Goal: Transaction & Acquisition: Purchase product/service

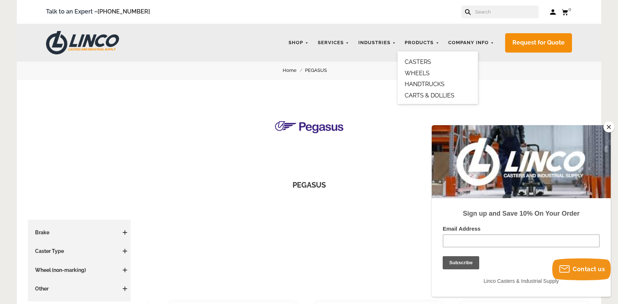
click at [418, 64] on link "CASTERS" at bounding box center [418, 61] width 26 height 7
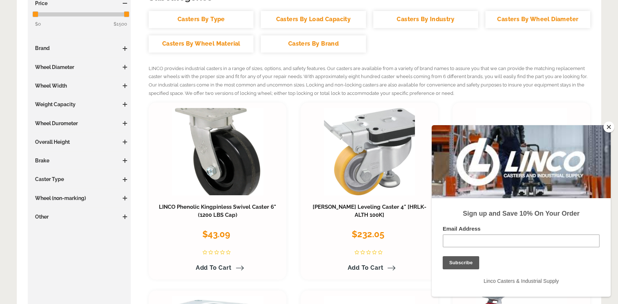
scroll to position [146, 0]
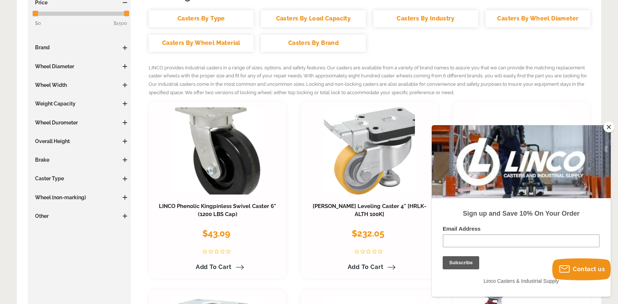
click at [53, 66] on h3 "Wheel Diameter" at bounding box center [79, 66] width 96 height 7
click at [123, 66] on span at bounding box center [125, 66] width 4 height 4
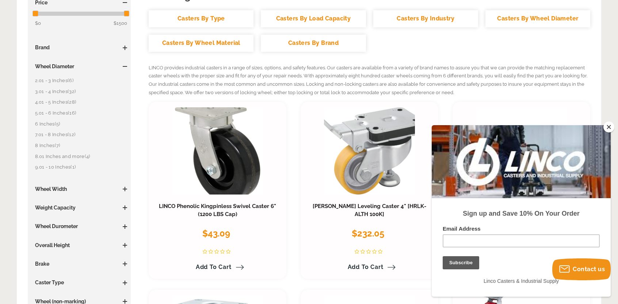
click at [46, 92] on link "3.01 - 4 Inches (32)" at bounding box center [81, 92] width 92 height 8
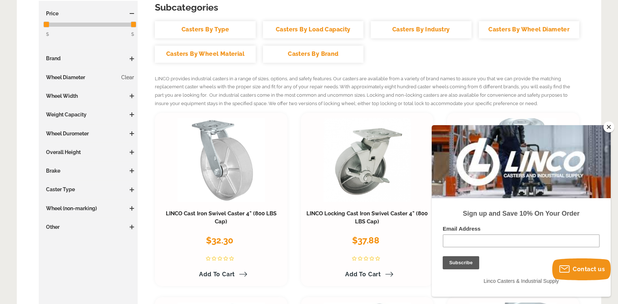
click at [81, 79] on h3 "Wheel Diameter Clear" at bounding box center [88, 77] width 92 height 7
click at [125, 76] on link "Clear" at bounding box center [127, 77] width 13 height 7
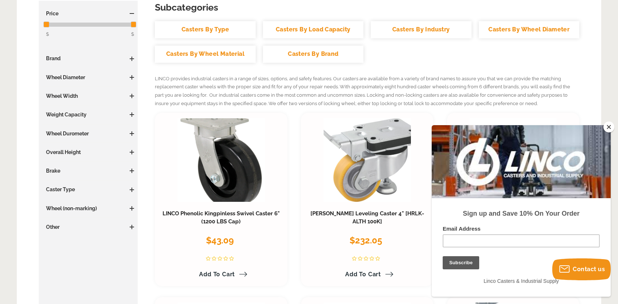
click at [78, 78] on h3 "Wheel Diameter" at bounding box center [88, 77] width 92 height 7
click at [130, 77] on span at bounding box center [132, 77] width 4 height 1
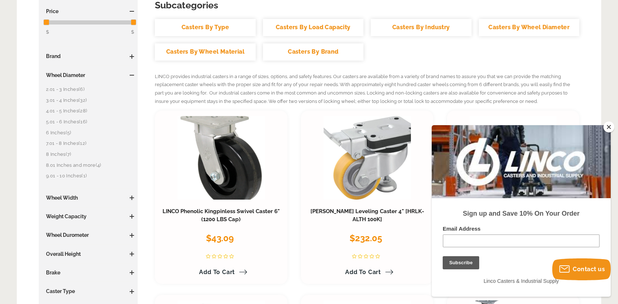
scroll to position [146, 0]
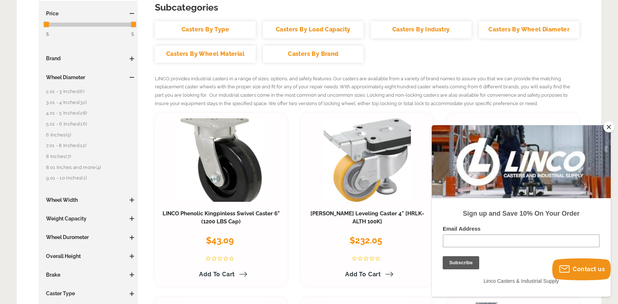
click at [83, 103] on span "(32)" at bounding box center [83, 102] width 8 height 5
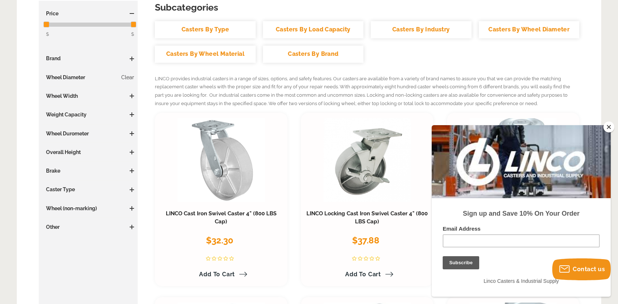
click at [606, 126] on button "Close" at bounding box center [608, 127] width 11 height 11
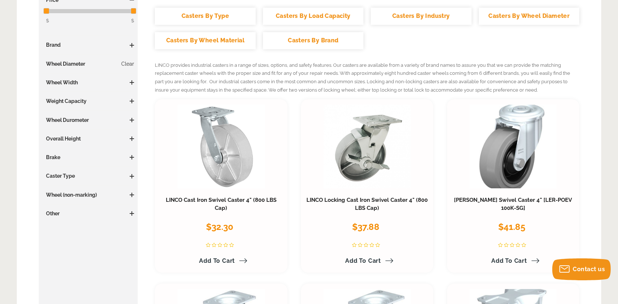
scroll to position [146, 0]
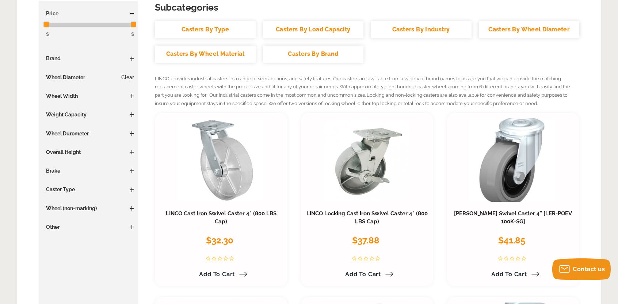
click at [74, 111] on h3 "Weight Capacity" at bounding box center [88, 114] width 92 height 7
click at [75, 113] on h3 "Weight Capacity" at bounding box center [88, 114] width 92 height 7
click at [131, 113] on span at bounding box center [132, 114] width 4 height 4
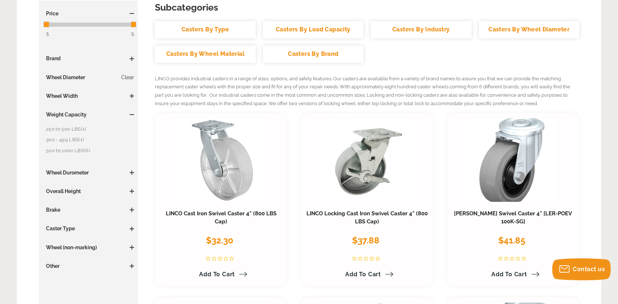
click at [131, 229] on span at bounding box center [132, 229] width 4 height 1
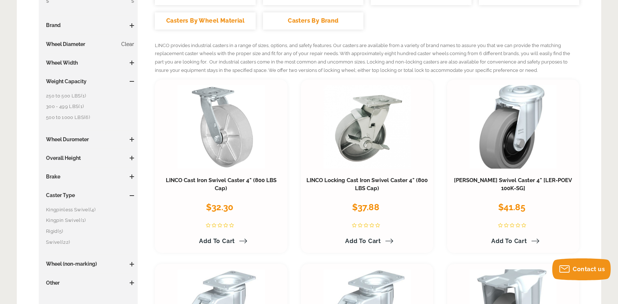
scroll to position [183, 0]
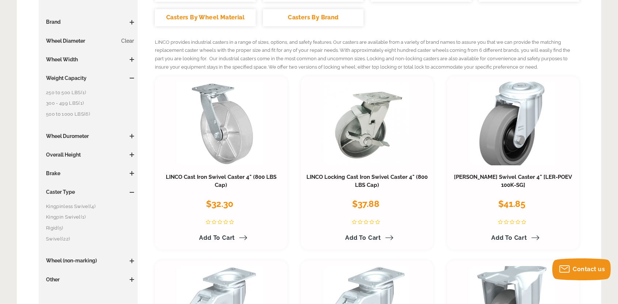
click at [56, 230] on link "Rigid (5)" at bounding box center [90, 228] width 88 height 8
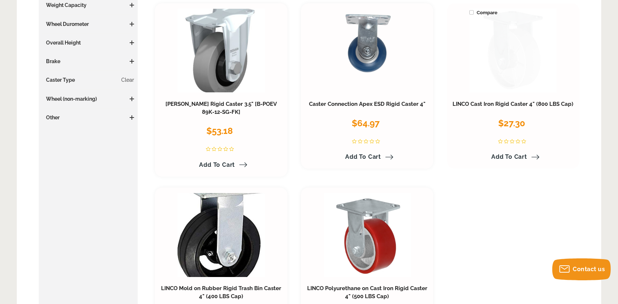
scroll to position [256, 0]
click at [521, 60] on link at bounding box center [512, 51] width 87 height 84
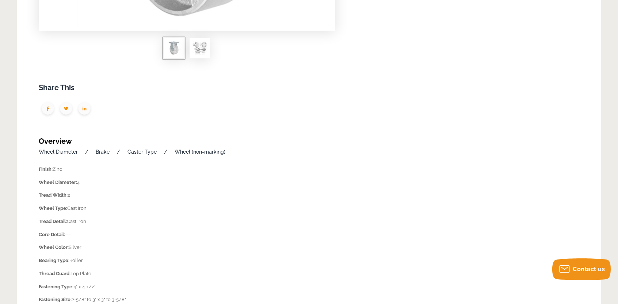
scroll to position [292, 0]
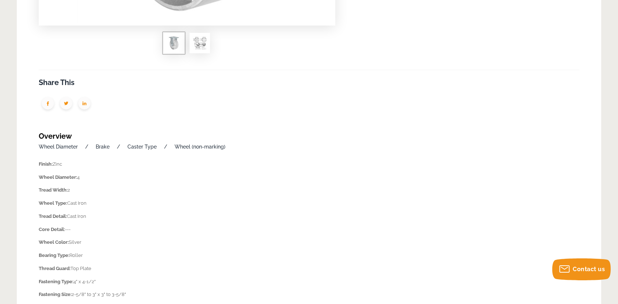
click at [198, 43] on img at bounding box center [199, 43] width 15 height 15
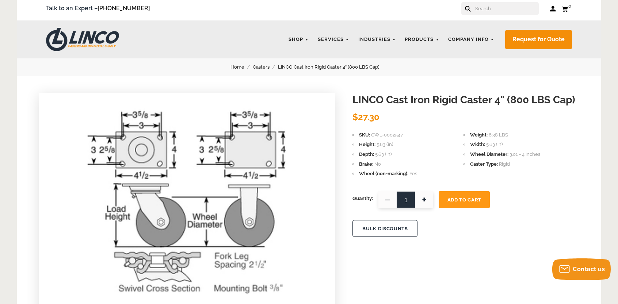
scroll to position [0, 0]
